Goal: Task Accomplishment & Management: Complete application form

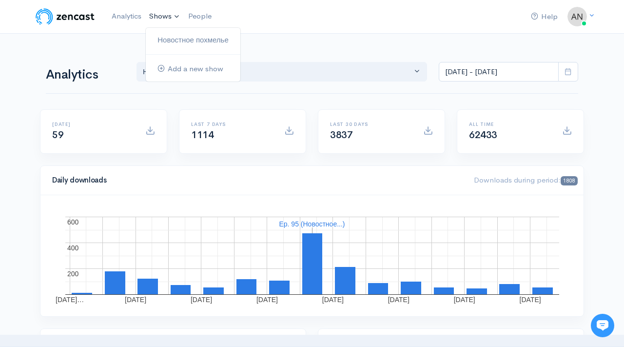
click at [167, 16] on link "Shows" at bounding box center [164, 16] width 39 height 21
click at [172, 38] on link "Новостное похмелье" at bounding box center [193, 40] width 95 height 17
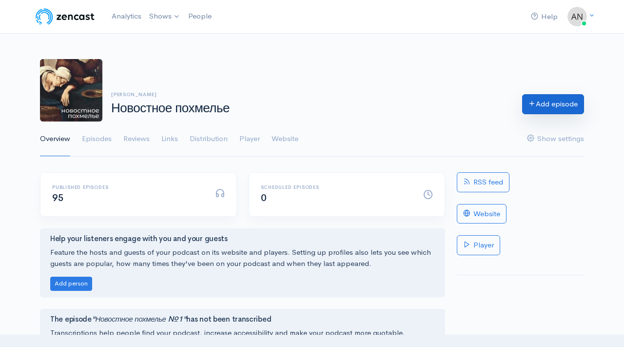
click at [546, 105] on link "Add episode" at bounding box center [553, 104] width 62 height 20
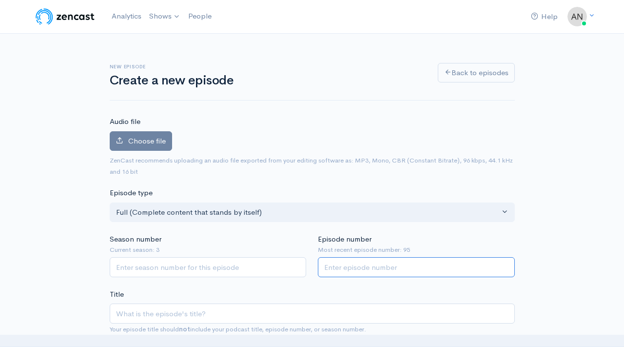
click at [382, 264] on input "Episode number" at bounding box center [416, 267] width 197 height 20
type input "96"
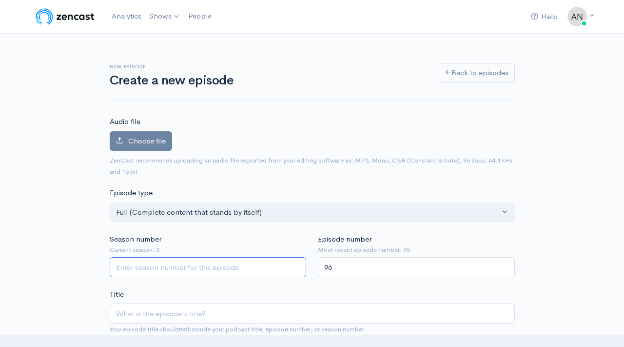
click at [205, 267] on input "Season number" at bounding box center [208, 267] width 197 height 20
click at [195, 265] on input "Season number" at bounding box center [208, 267] width 197 height 20
type input "3"
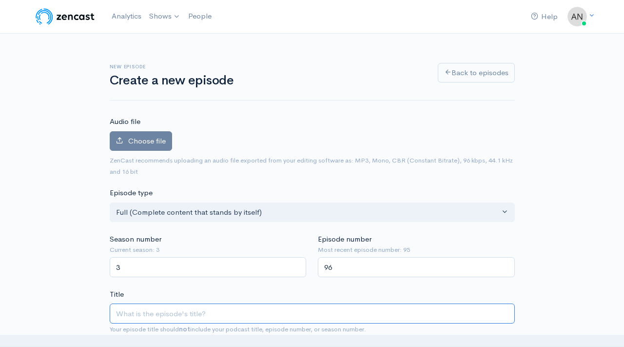
click at [187, 313] on input "Title" at bounding box center [312, 313] width 405 height 20
type input "Y"
type input "y"
type input "Yj"
type input "yj"
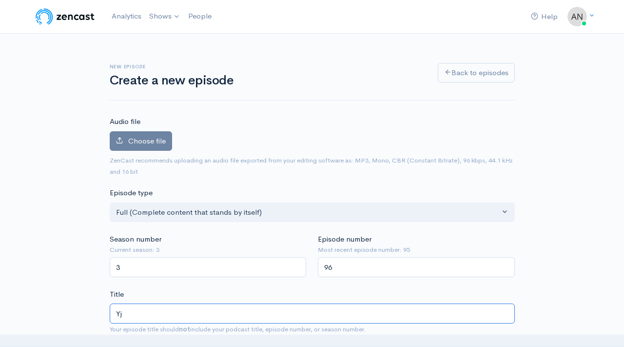
type input "Yjd"
type input "yjd"
type input "Yjdj"
type input "yjdj"
type input "Yjd"
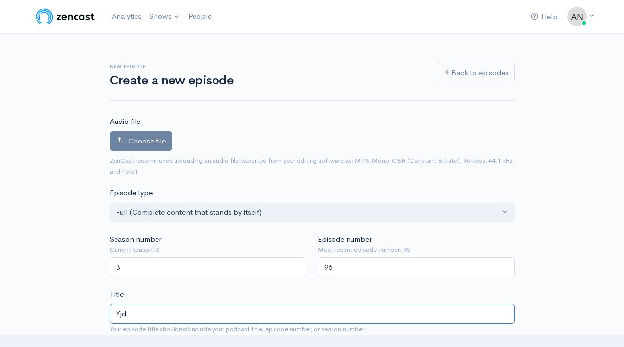
type input "yjd"
type input "Yj"
type input "yj"
type input "Y"
type input "y"
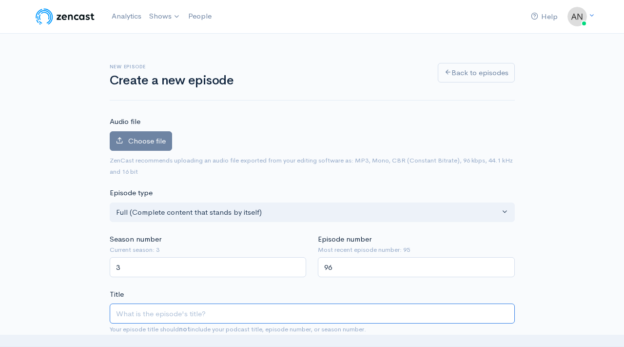
type input "Н"
type input "n"
type input "Но"
type input "no"
type input "Нов"
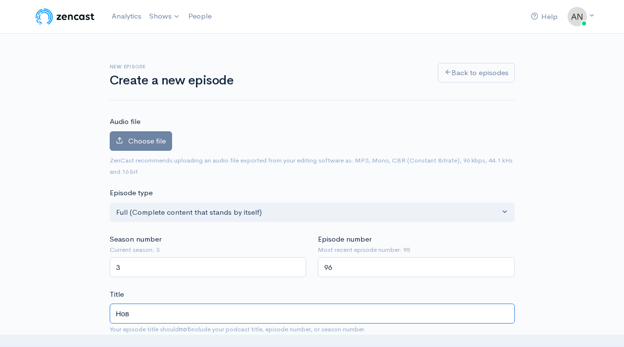
type input "nov"
type input "Ново"
type input "novo"
type input "Новост"
type input "novost"
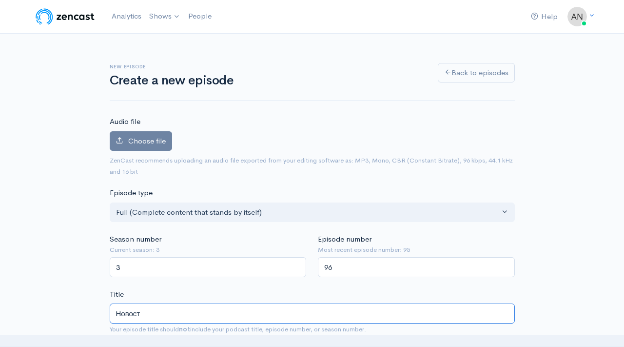
type input "Новостн"
type input "novostn"
type input "Новостное"
type input "novostnoe"
type input "Новостное п"
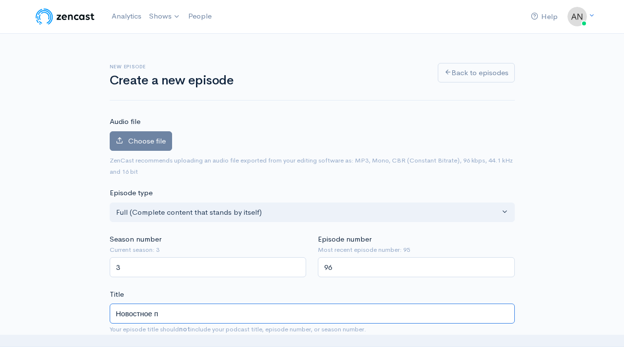
type input "novostnoe-p"
type input "Новостное по"
type input "novostnoe-po"
type input "Новостное пох"
type input "novostnoe-poh"
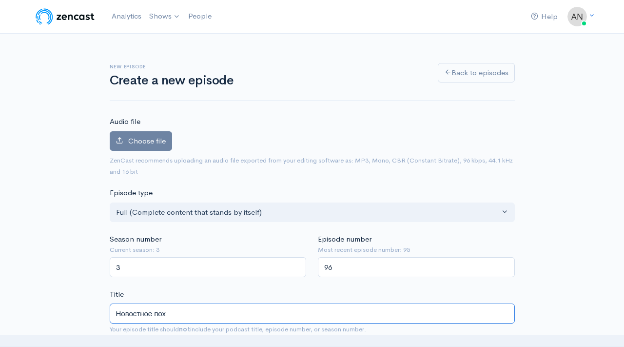
type input "Новостное похм"
type input "novostnoe-pohm"
type input "Новостное похмел"
type input "novostnoe-pohmel"
type input "Новостное похмелье"
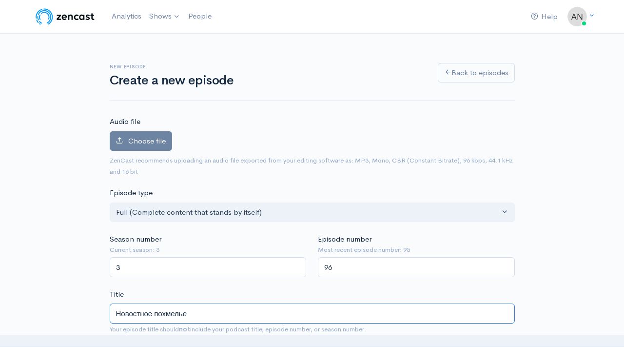
type input "novostnoe-pohmele"
type input "Новостное похмелье №9"
type input "novostnoe-pohmele-9"
type input "Новостное похмелье №96"
type input "novostnoe-pohmele-96"
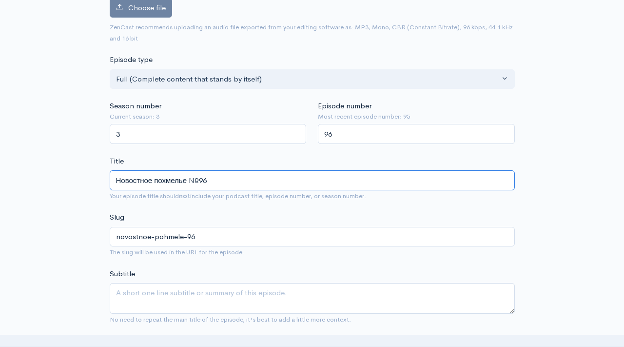
scroll to position [106, 0]
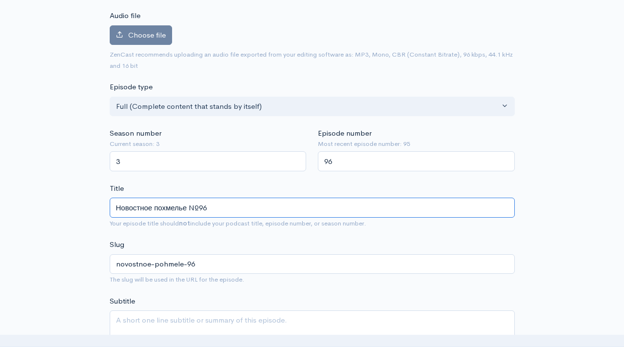
click at [161, 214] on input "Новостное похмелье №96" at bounding box center [312, 207] width 405 height 20
type input "Новостное похмелье №96"
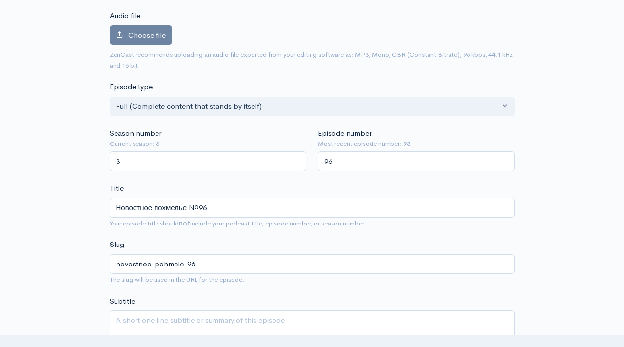
click at [144, 36] on span "Choose file" at bounding box center [147, 34] width 38 height 9
click at [0, 0] on input "Choose file" at bounding box center [0, 0] width 0 height 0
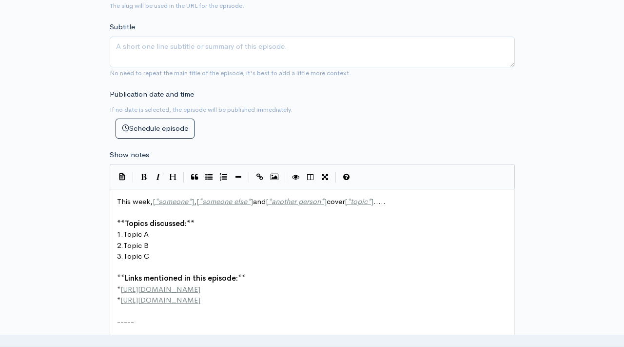
scroll to position [519, 0]
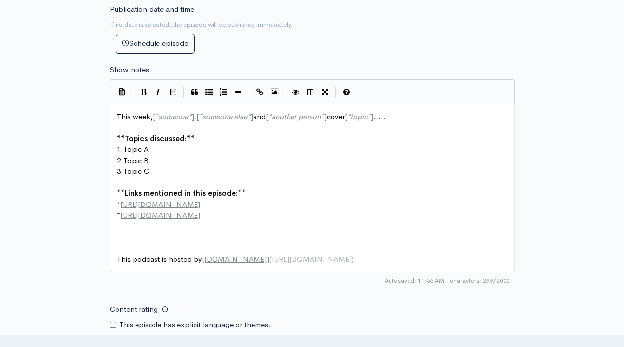
click at [200, 191] on span "Links mentioned in this episode:" at bounding box center [181, 192] width 113 height 9
type textarea "This week, [*someone*], [*someone else*] and [*another person*] cover [*topic*]…"
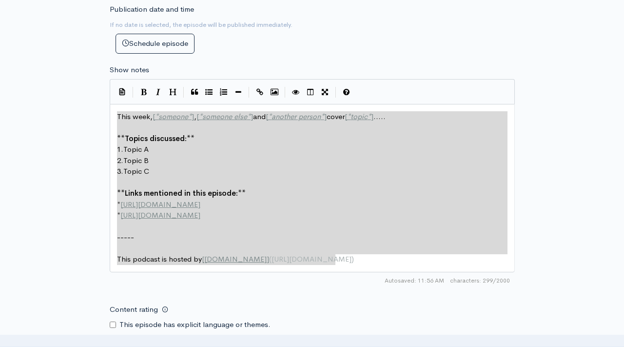
paste textarea
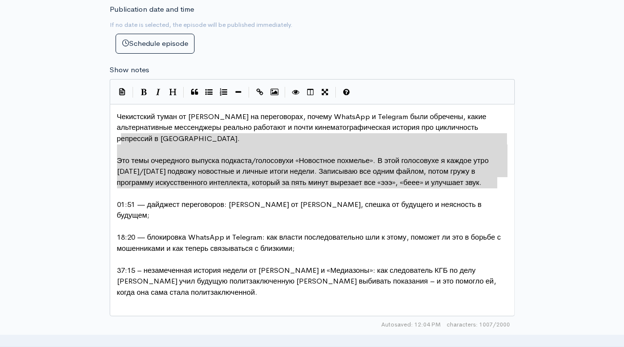
type textarea "Это темы очередного выпуска подкаста/голосовухи «Новостное похмелье». В этой го…"
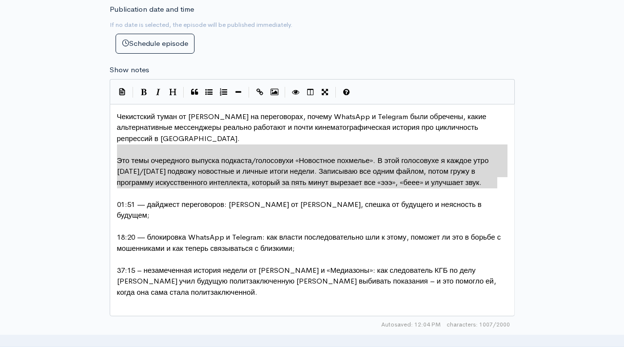
drag, startPoint x: 501, startPoint y: 185, endPoint x: 116, endPoint y: 150, distance: 387.2
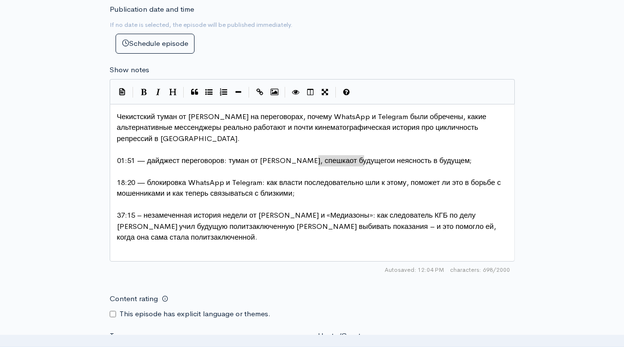
type textarea "от будущего"
drag, startPoint x: 319, startPoint y: 160, endPoint x: 363, endPoint y: 160, distance: 44.4
type textarea "Трампа"
click at [354, 160] on span "01:51 — дайджест переговоров: туман от Путина, спешка Трампа и неясность в буду…" at bounding box center [288, 160] width 343 height 9
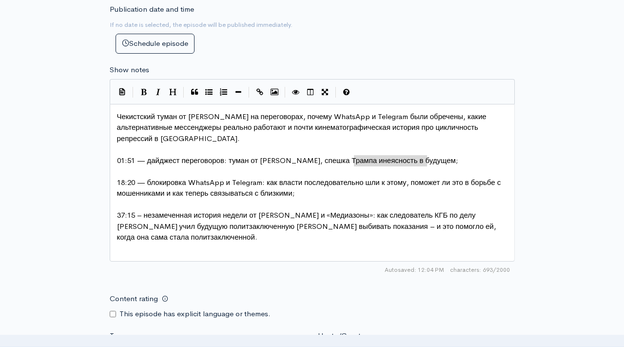
drag, startPoint x: 354, startPoint y: 160, endPoint x: 428, endPoint y: 159, distance: 74.6
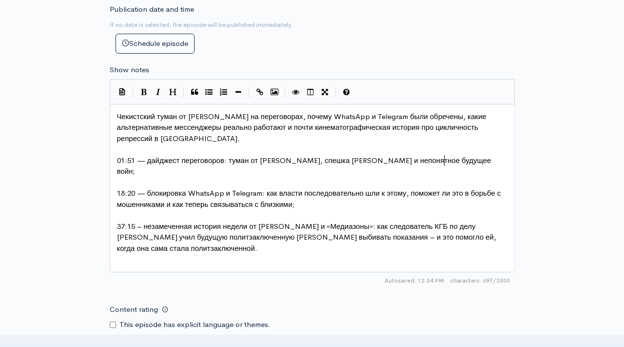
type textarea "непонятное будущее войне"
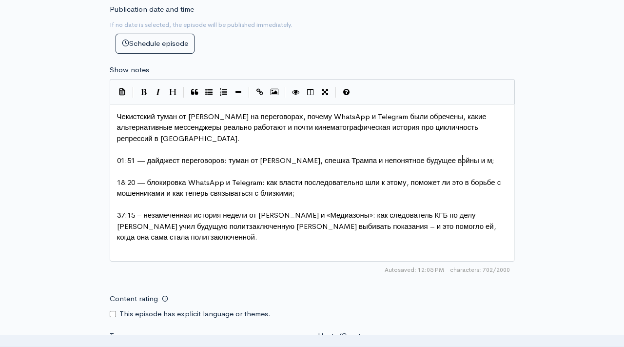
type textarea "ы и мира"
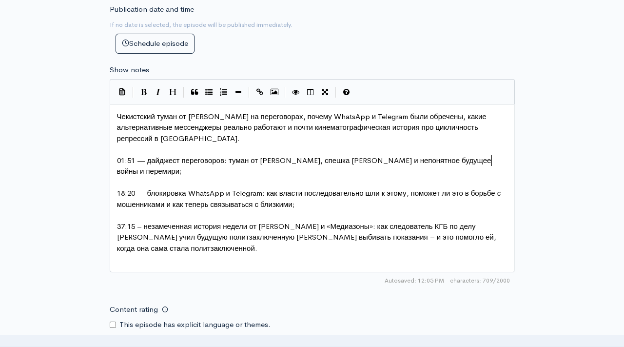
type textarea "перемирия"
click at [372, 159] on span "01:51 — дайджест переговоров: туман от Путина, спешка Трампа и непонятное будущ…" at bounding box center [305, 166] width 376 height 20
type textarea "непонятное"
drag, startPoint x: 356, startPoint y: 159, endPoint x: 495, endPoint y: 159, distance: 139.5
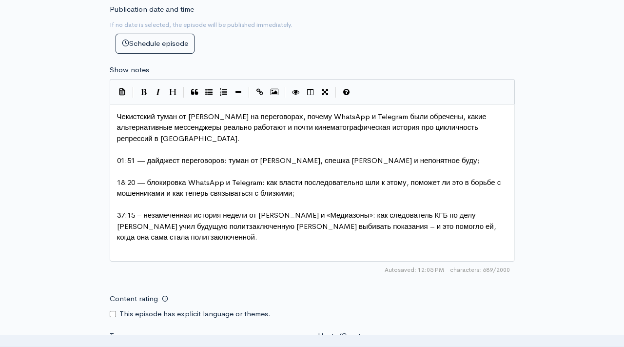
type textarea "непонятное будуз"
type textarea "щее"
click at [464, 183] on span "18:20 — блокировка WhatsApp и Telegram: как власти последовательно шли к этому,…" at bounding box center [310, 187] width 386 height 20
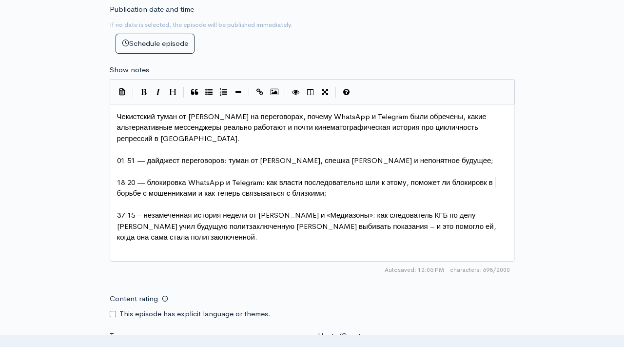
type textarea "блокировка"
click at [188, 246] on pre "​" at bounding box center [312, 248] width 394 height 11
click at [151, 253] on div "x Чекистский туман от Путина на переговорах, почему WhatsApp и Telegram были об…" at bounding box center [324, 194] width 419 height 171
click at [152, 251] on div "x Чекистский туман от Путина на переговорах, почему WhatsApp и Telegram были об…" at bounding box center [324, 194] width 419 height 171
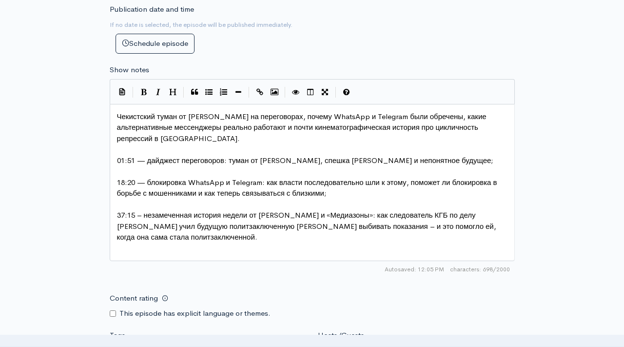
click at [451, 222] on span "37:15 – незамеченная история недели от Владимира Раевского и «Медиазоны»: как с…" at bounding box center [307, 225] width 381 height 31
type textarea "к"
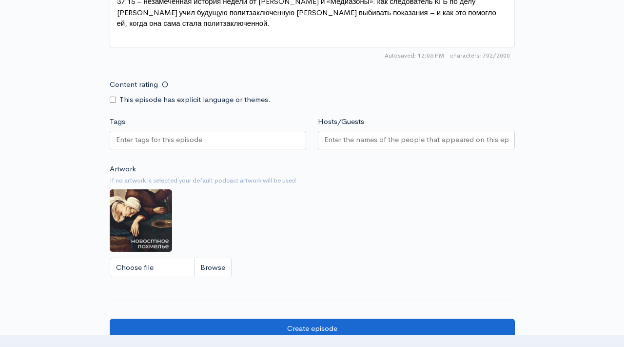
scroll to position [771, 0]
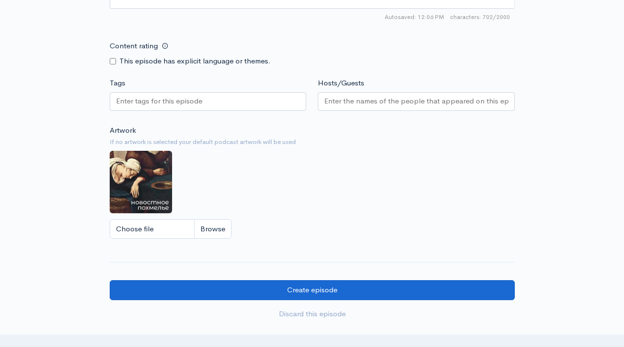
type textarea "как"
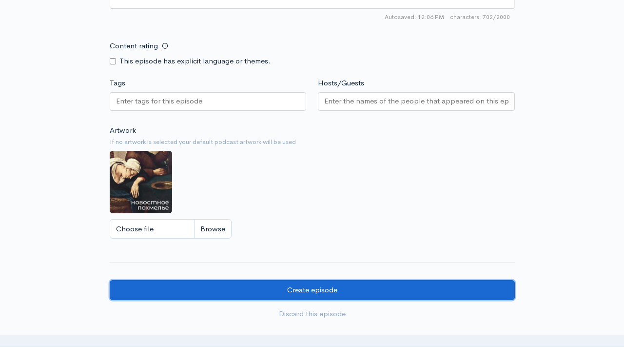
click at [257, 286] on input "Create episode" at bounding box center [312, 290] width 405 height 20
